Goal: Navigation & Orientation: Find specific page/section

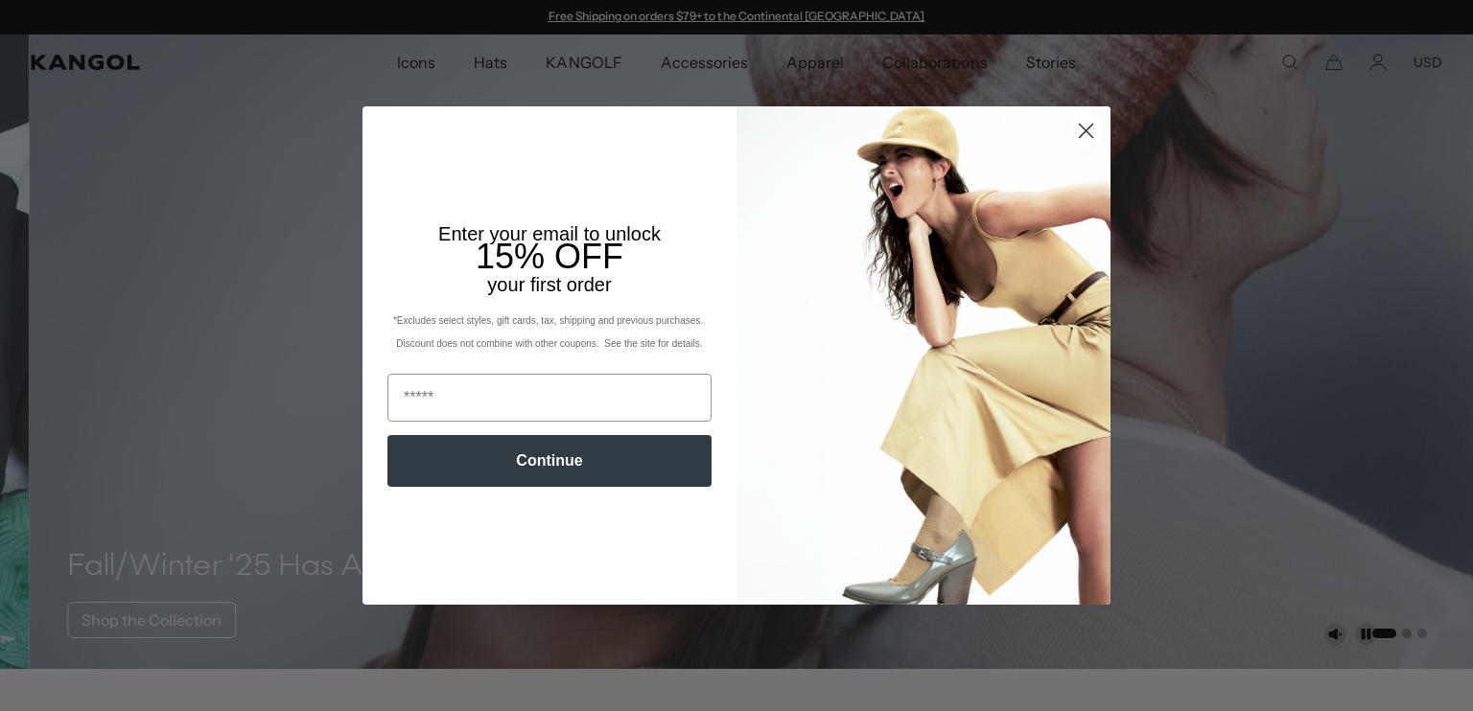
scroll to position [0, 395]
click at [1078, 132] on circle "Close dialog" at bounding box center [1086, 131] width 32 height 32
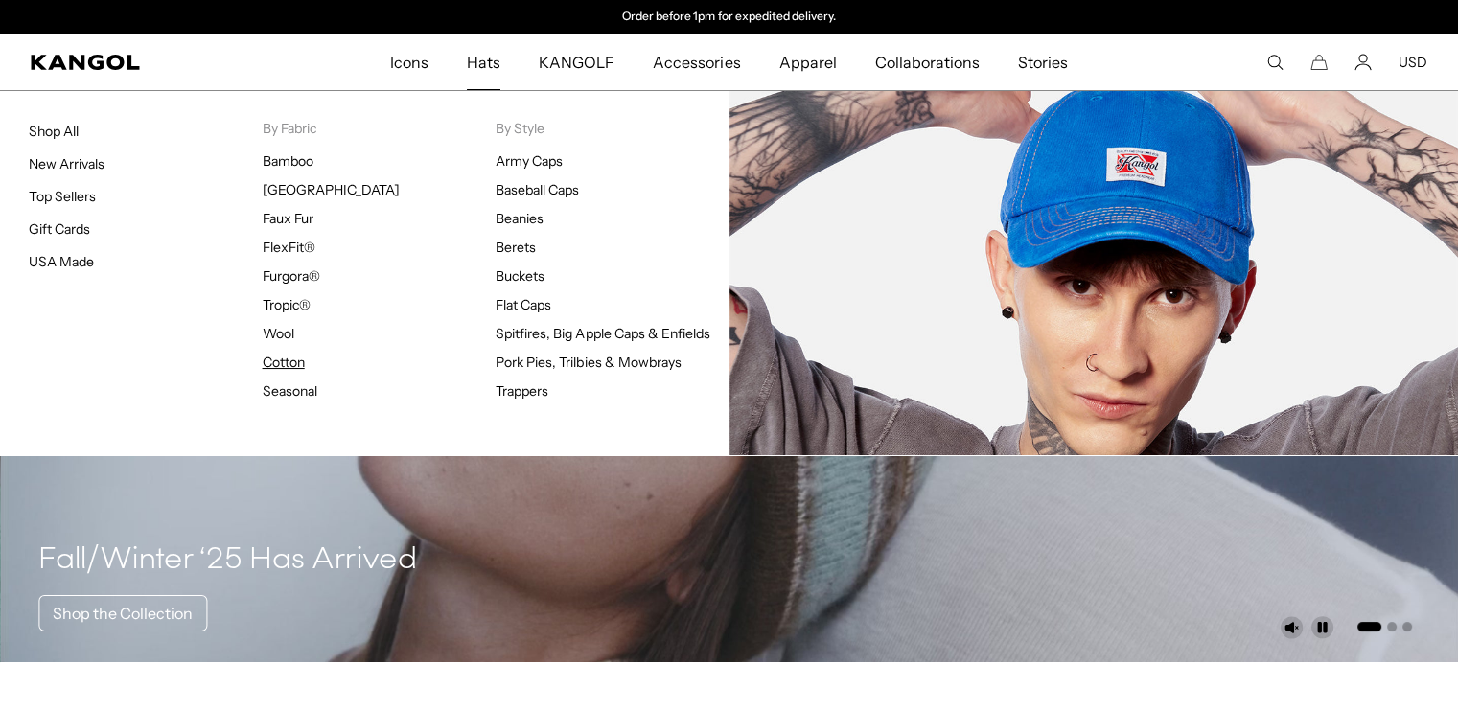
click at [284, 361] on link "Cotton" at bounding box center [284, 362] width 42 height 17
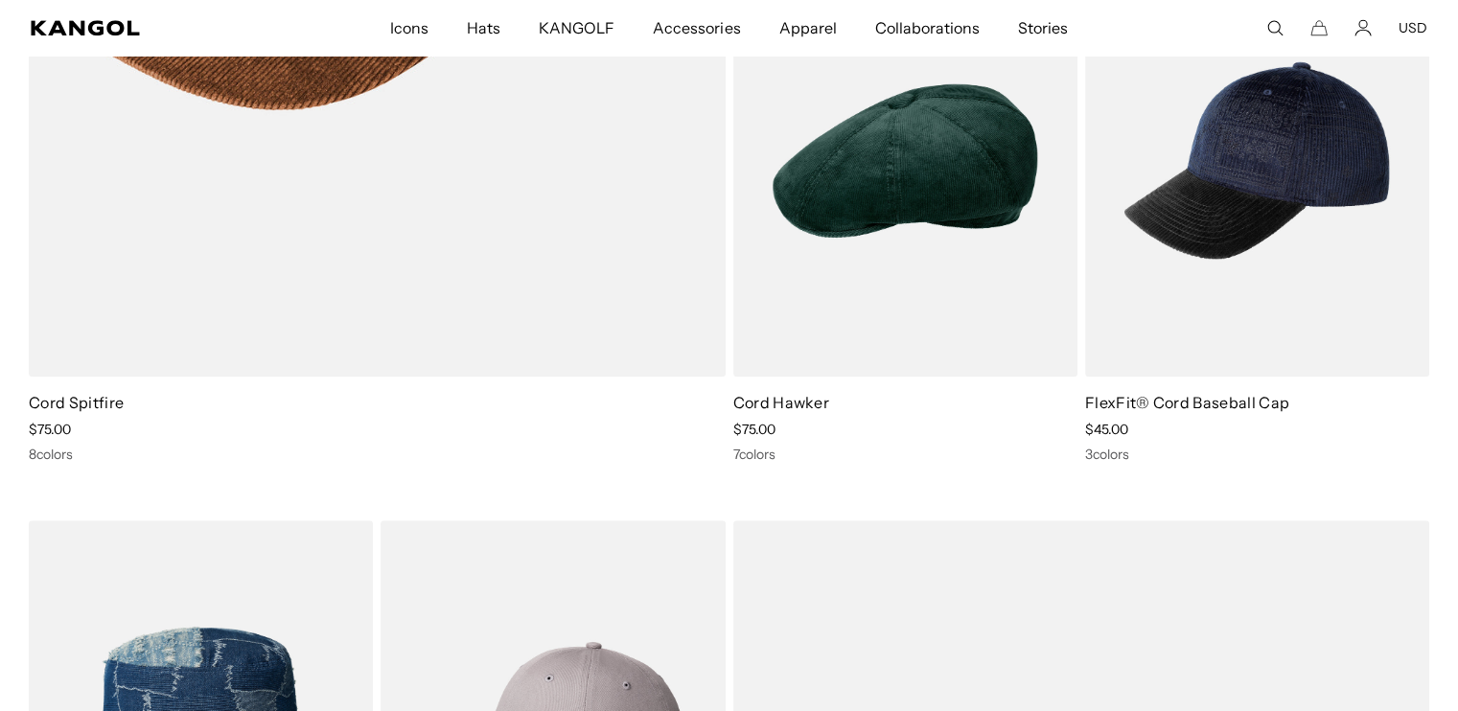
scroll to position [0, 395]
